Goal: Task Accomplishment & Management: Use online tool/utility

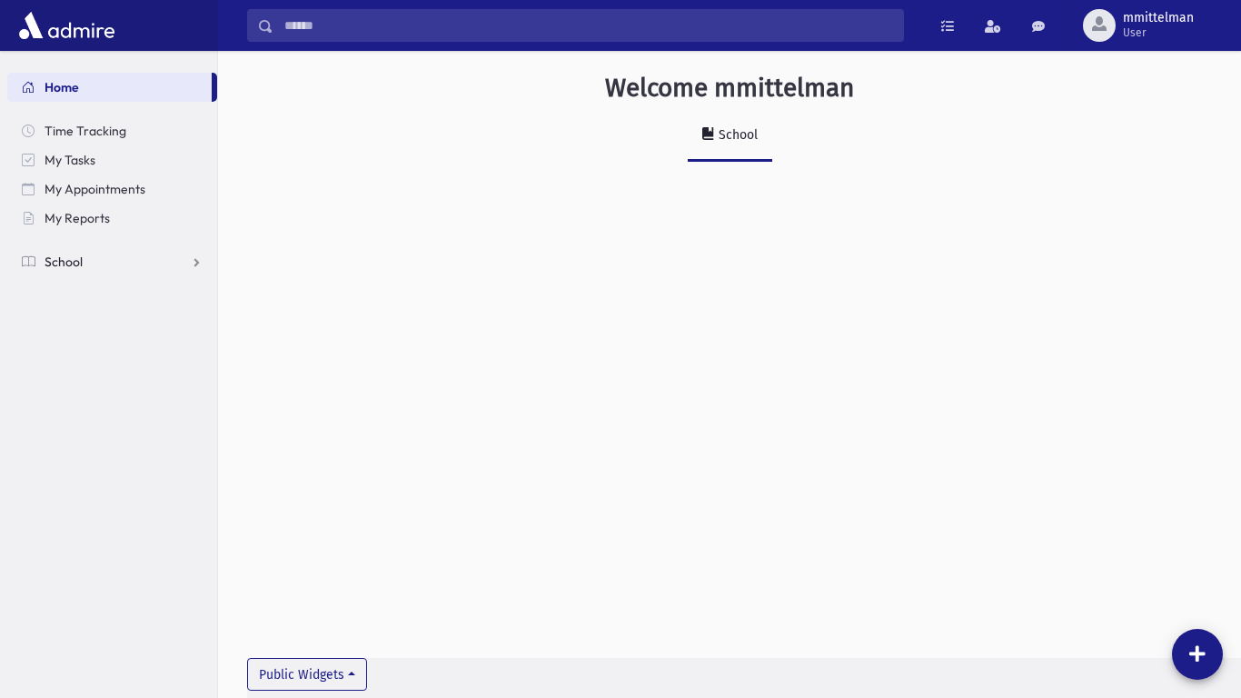
click at [76, 257] on span "School" at bounding box center [64, 262] width 38 height 16
click at [72, 326] on span "Attendance" at bounding box center [88, 320] width 67 height 16
click at [65, 353] on link "Entry" at bounding box center [112, 348] width 210 height 29
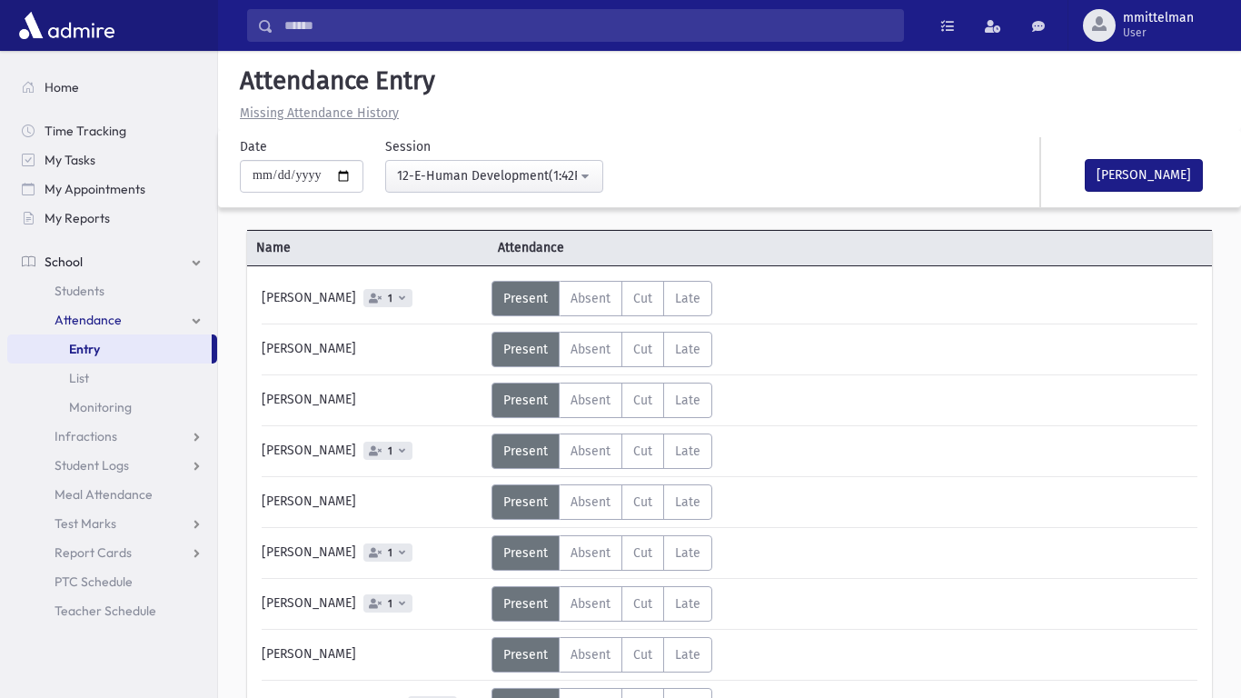
click at [974, 449] on div "Status Unexcused Admin: Present P Absent A C" at bounding box center [843, 450] width 703 height 35
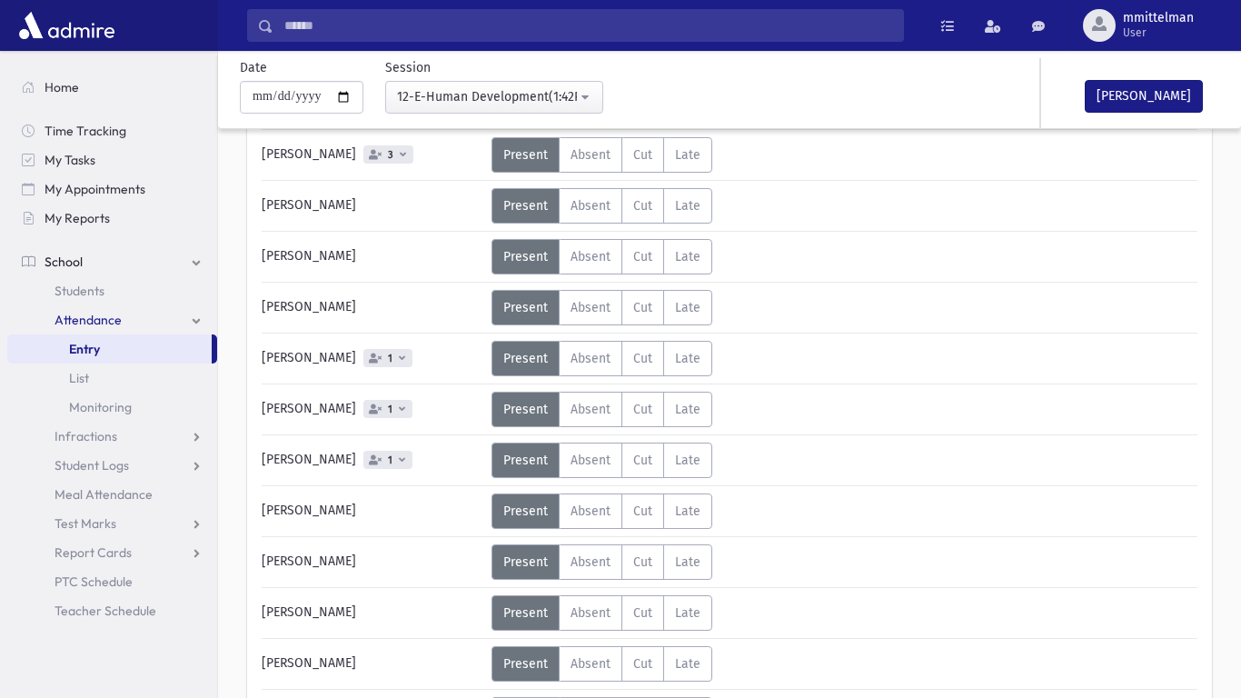
scroll to position [1256, 0]
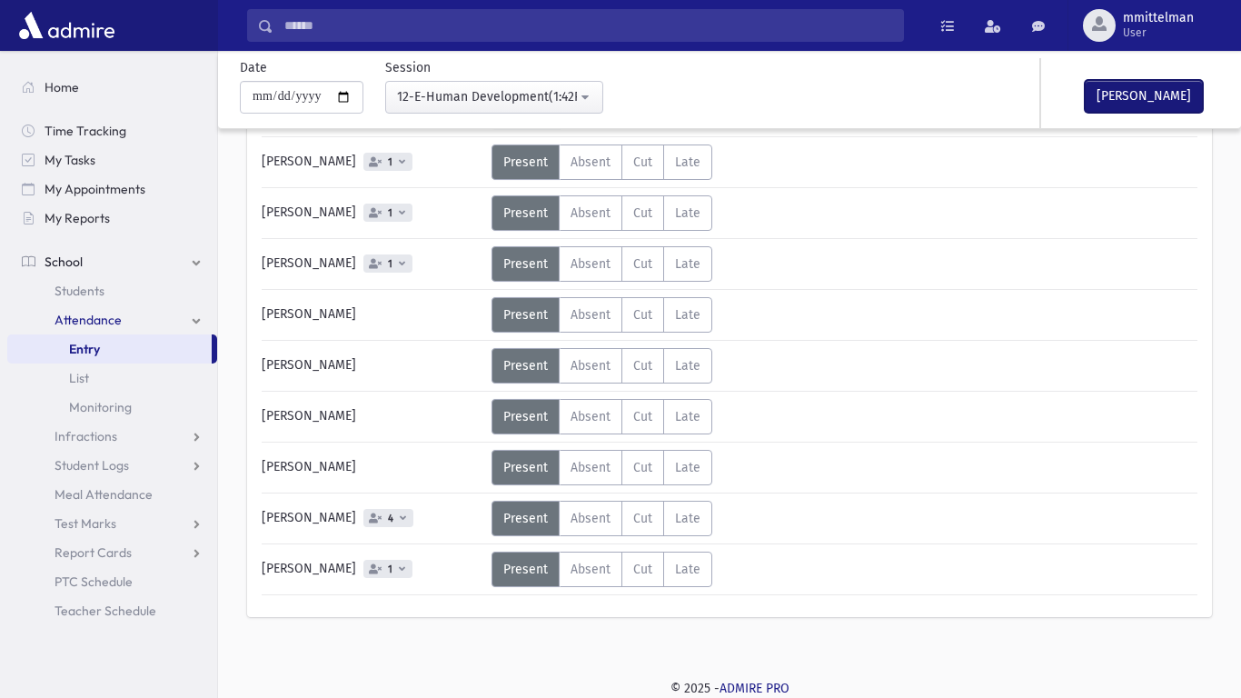
click at [1177, 99] on button "Mark Done" at bounding box center [1144, 96] width 118 height 33
